Goal: Task Accomplishment & Management: Manage account settings

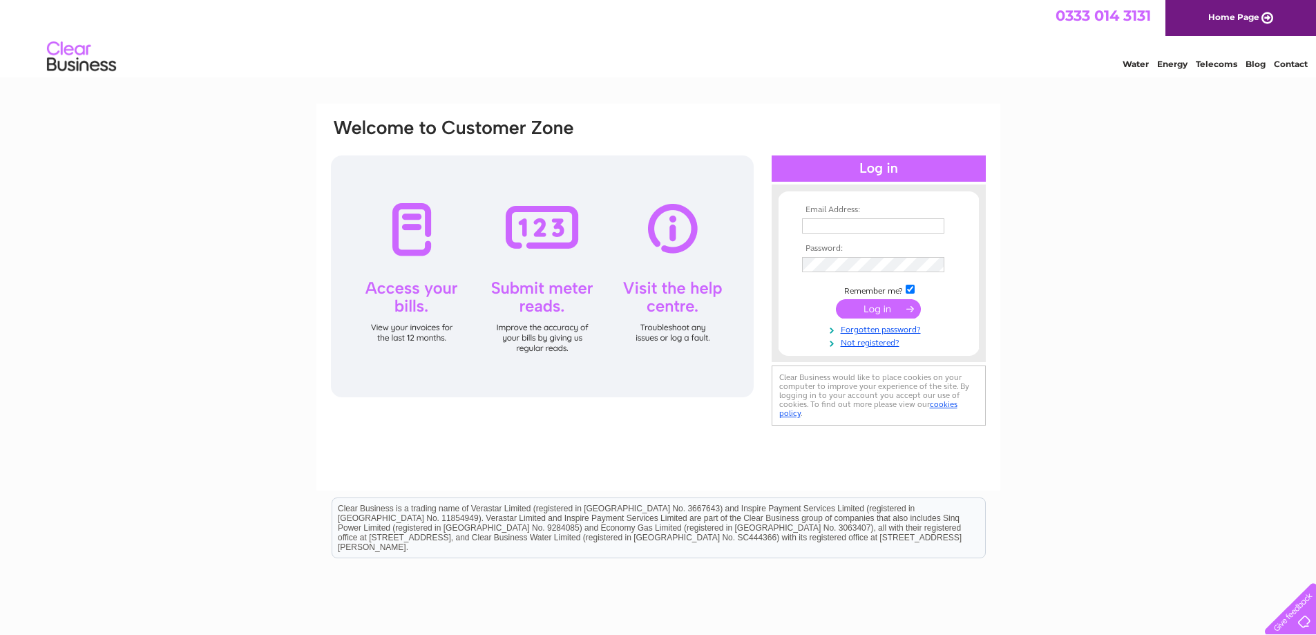
click at [838, 218] on input "text" at bounding box center [873, 225] width 142 height 15
type input "margaret@edwardsbyton.co.uk"
click at [836, 301] on input "submit" at bounding box center [878, 310] width 85 height 19
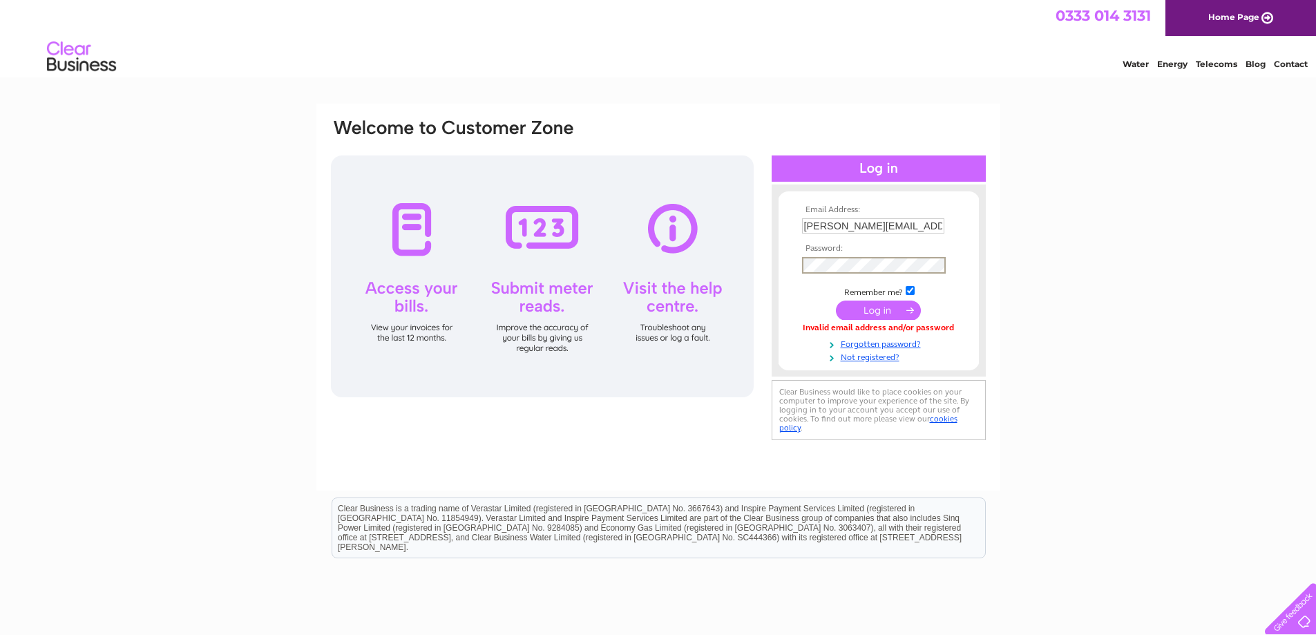
click at [836, 301] on input "submit" at bounding box center [878, 310] width 85 height 19
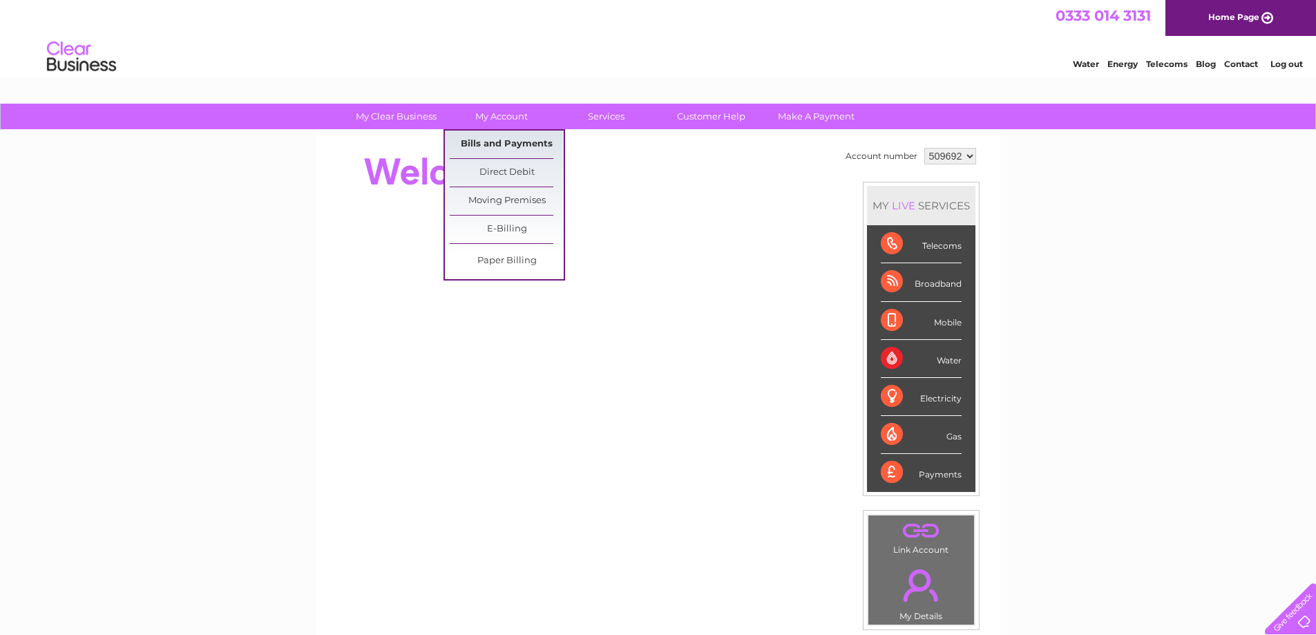
click at [507, 142] on link "Bills and Payments" at bounding box center [507, 145] width 114 height 28
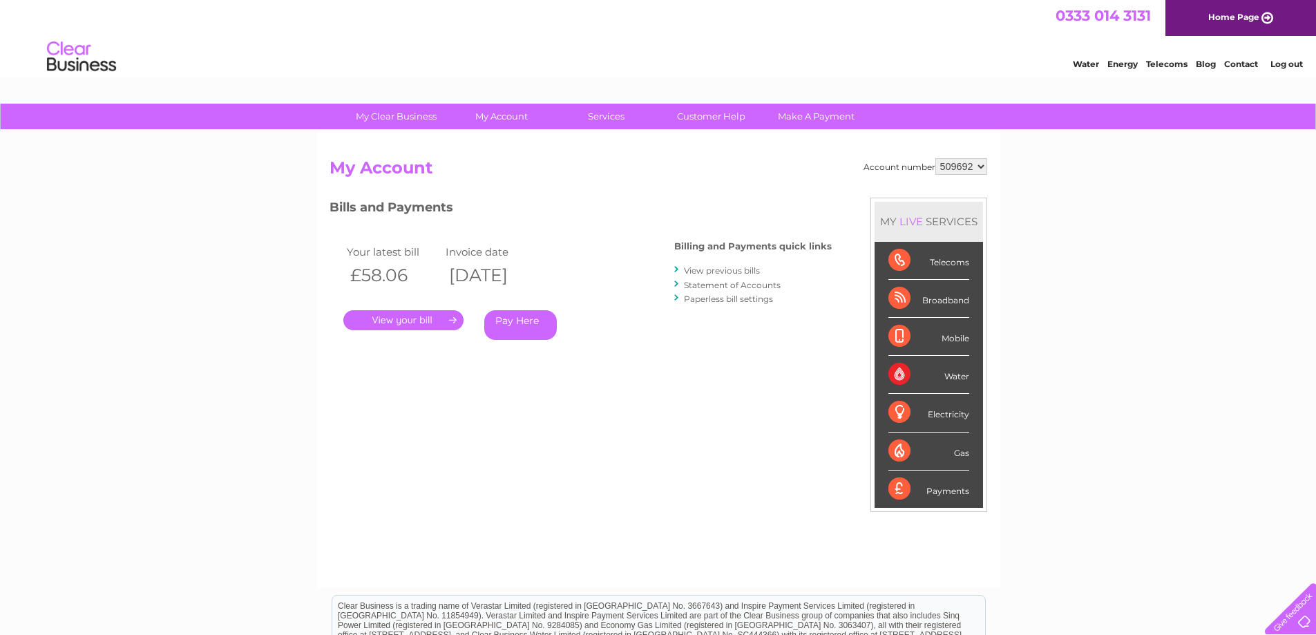
click at [438, 314] on link "." at bounding box center [403, 320] width 120 height 20
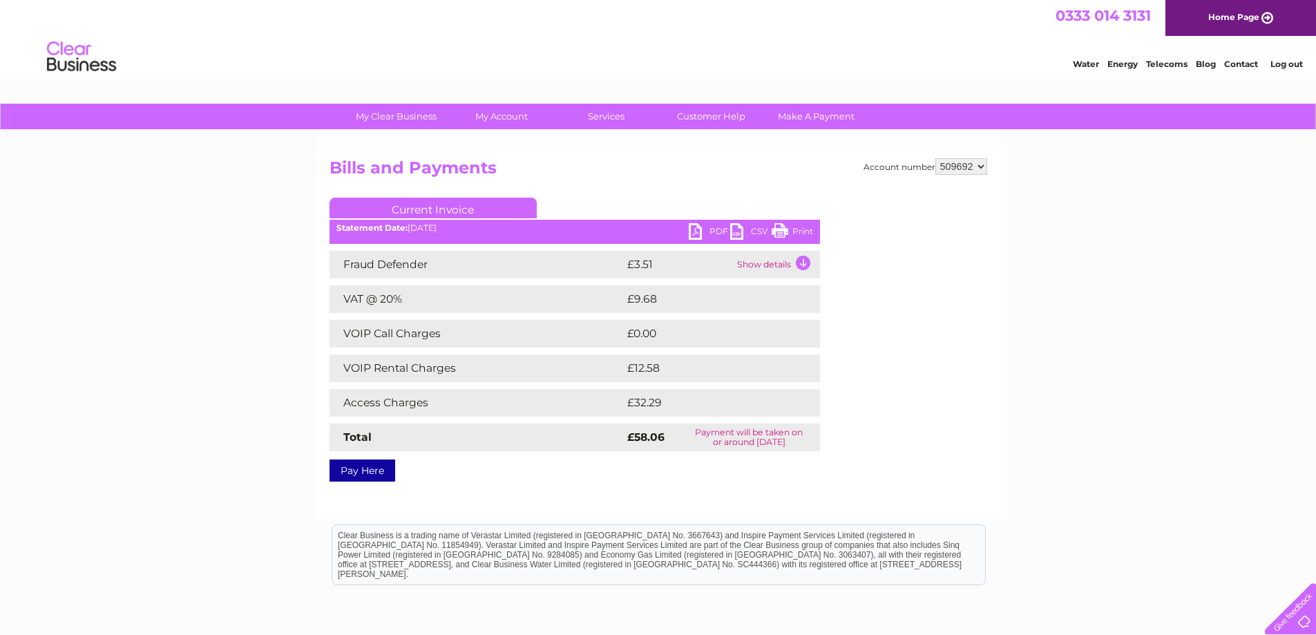
click at [689, 238] on link "PDF" at bounding box center [709, 233] width 41 height 20
